Goal: Complete application form: Complete application form

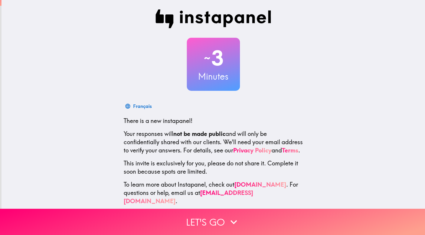
click at [192, 223] on button "Let's go" at bounding box center [212, 222] width 425 height 26
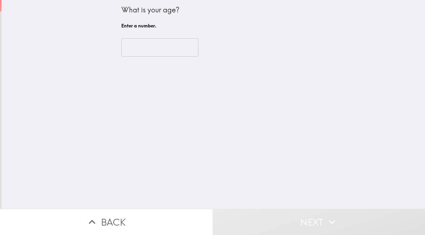
click at [142, 51] on input "number" at bounding box center [159, 47] width 77 height 18
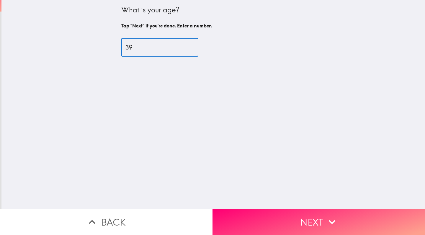
type input "39"
click at [267, 219] on button "Next" at bounding box center [319, 222] width 213 height 26
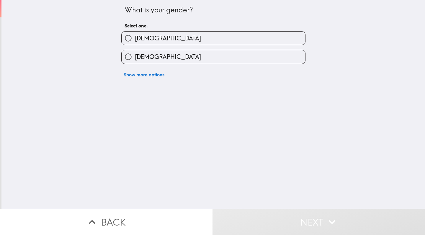
click at [142, 38] on span "[DEMOGRAPHIC_DATA]" at bounding box center [168, 38] width 66 height 8
click at [135, 38] on input "[DEMOGRAPHIC_DATA]" at bounding box center [128, 38] width 13 height 13
radio input "true"
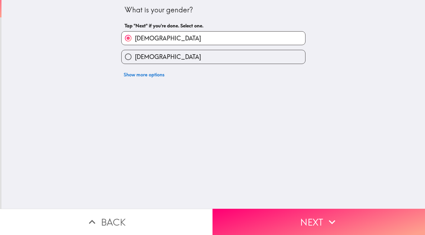
click at [297, 215] on button "Next" at bounding box center [319, 222] width 213 height 26
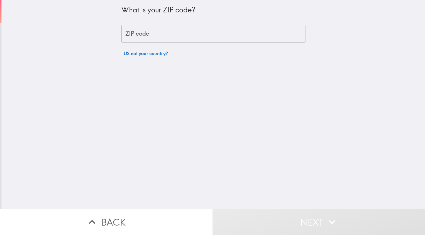
click at [136, 33] on input "ZIP code" at bounding box center [213, 34] width 184 height 18
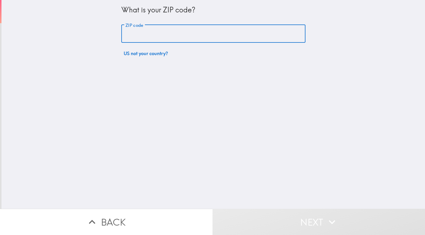
type input "85008"
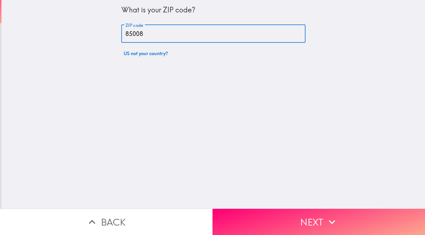
click at [271, 219] on button "Next" at bounding box center [319, 222] width 213 height 26
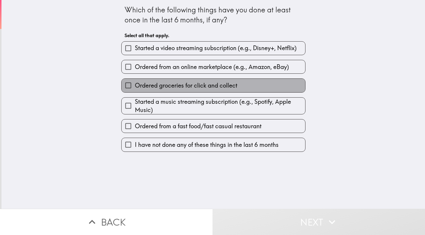
click at [159, 86] on span "Ordered groceries for click and collect" at bounding box center [186, 86] width 102 height 8
click at [135, 86] on input "Ordered groceries for click and collect" at bounding box center [128, 85] width 13 height 13
checkbox input "true"
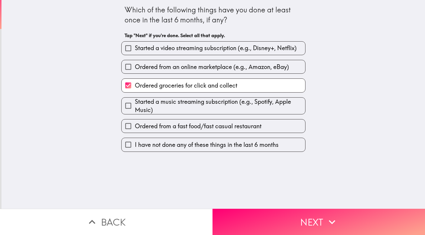
click at [173, 128] on span "Ordered from a fast food/fast casual restaurant" at bounding box center [198, 126] width 127 height 8
click at [135, 128] on input "Ordered from a fast food/fast casual restaurant" at bounding box center [128, 126] width 13 height 13
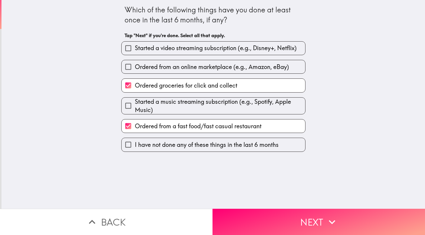
click at [173, 128] on span "Ordered from a fast food/fast casual restaurant" at bounding box center [198, 126] width 127 height 8
click at [135, 128] on input "Ordered from a fast food/fast casual restaurant" at bounding box center [128, 126] width 13 height 13
checkbox input "false"
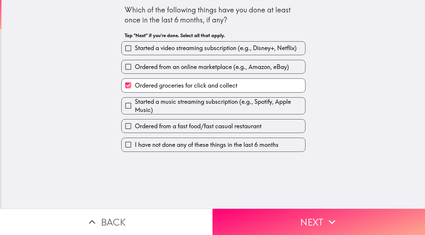
click at [273, 219] on button "Next" at bounding box center [319, 222] width 213 height 26
